Goal: Browse casually

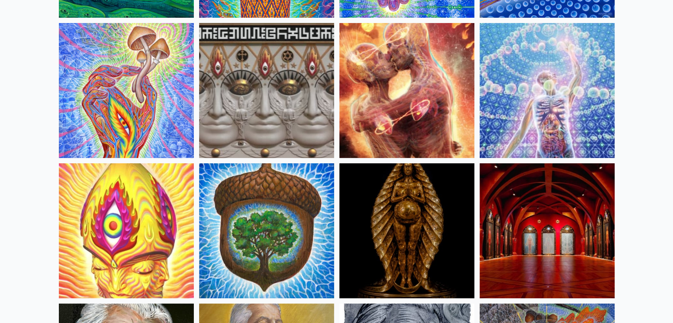
scroll to position [221, 0]
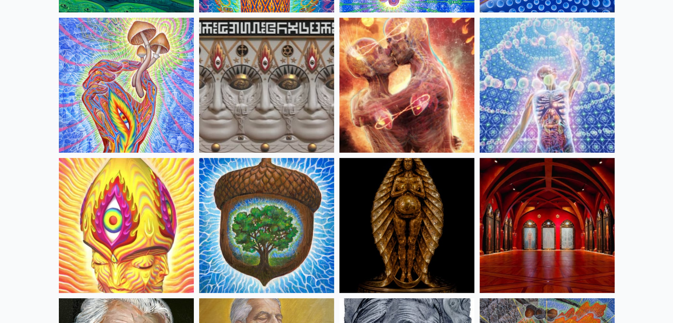
click at [393, 51] on img at bounding box center [406, 85] width 135 height 135
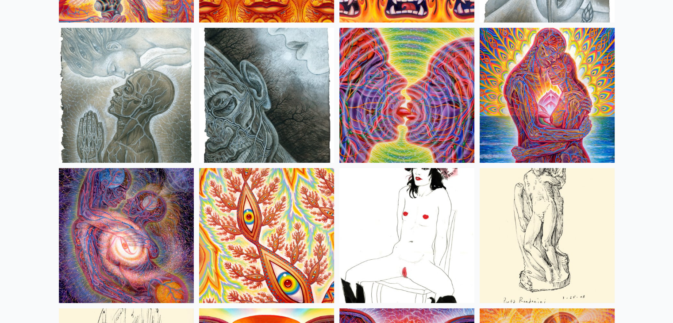
scroll to position [2920, 0]
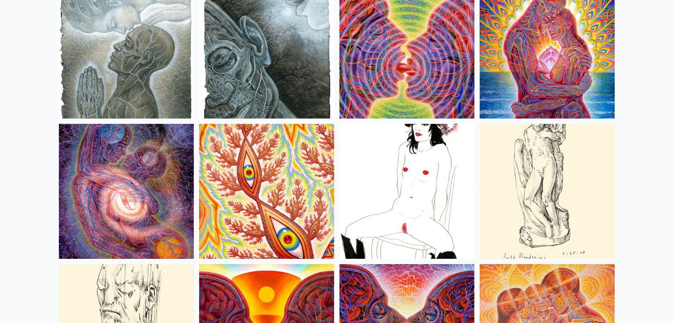
click at [449, 161] on img at bounding box center [406, 191] width 135 height 135
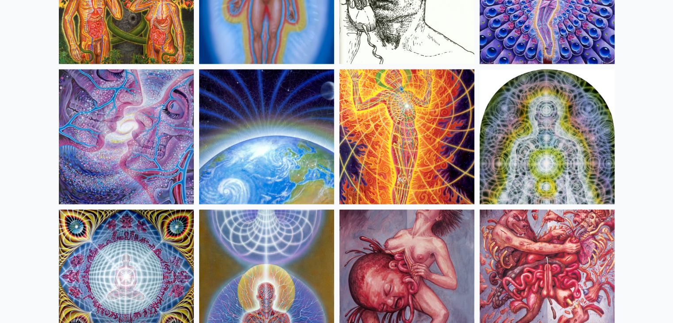
scroll to position [8936, 0]
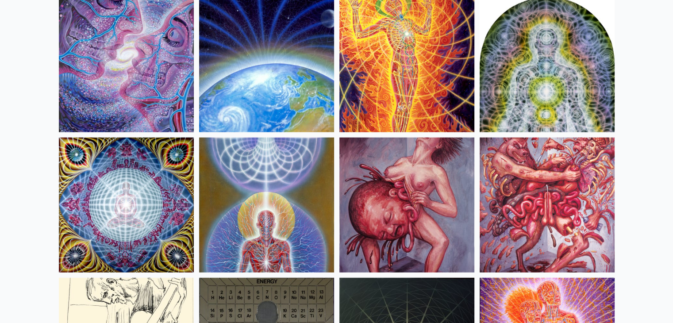
click at [574, 190] on img at bounding box center [547, 205] width 135 height 135
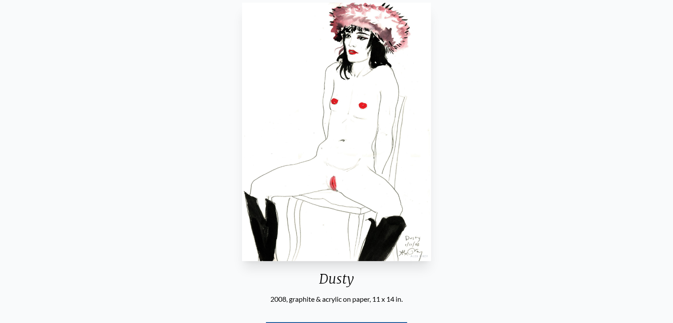
scroll to position [44, 0]
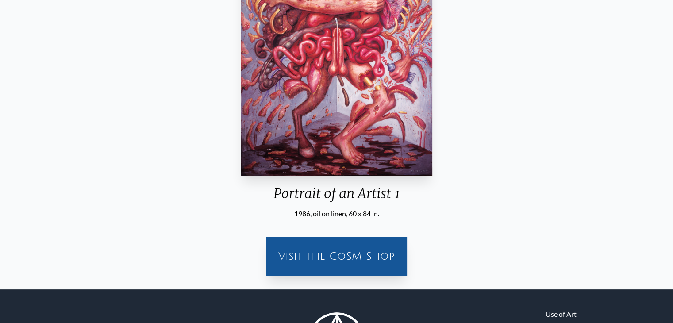
scroll to position [235, 0]
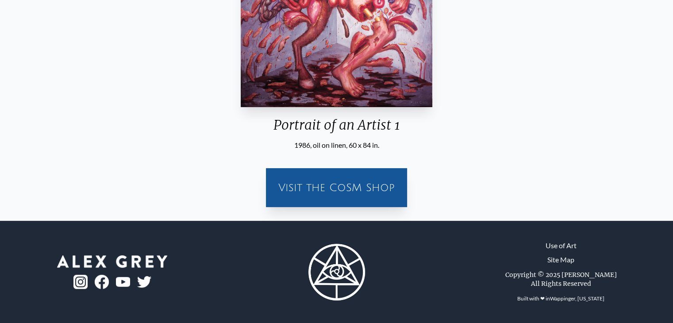
click at [388, 188] on div "Visit the CoSM Shop" at bounding box center [336, 187] width 130 height 28
